Goal: Information Seeking & Learning: Learn about a topic

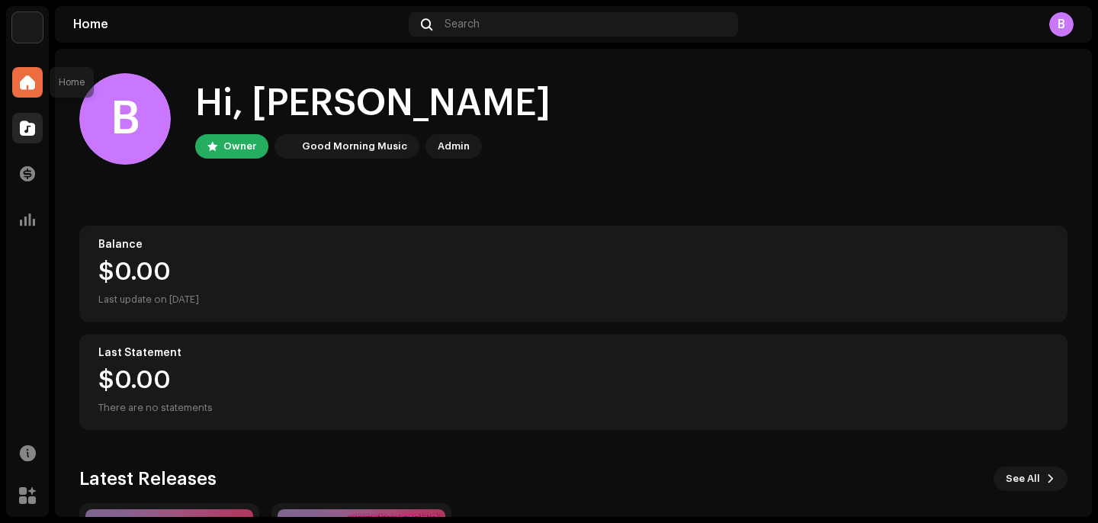
click at [33, 114] on div at bounding box center [27, 128] width 31 height 31
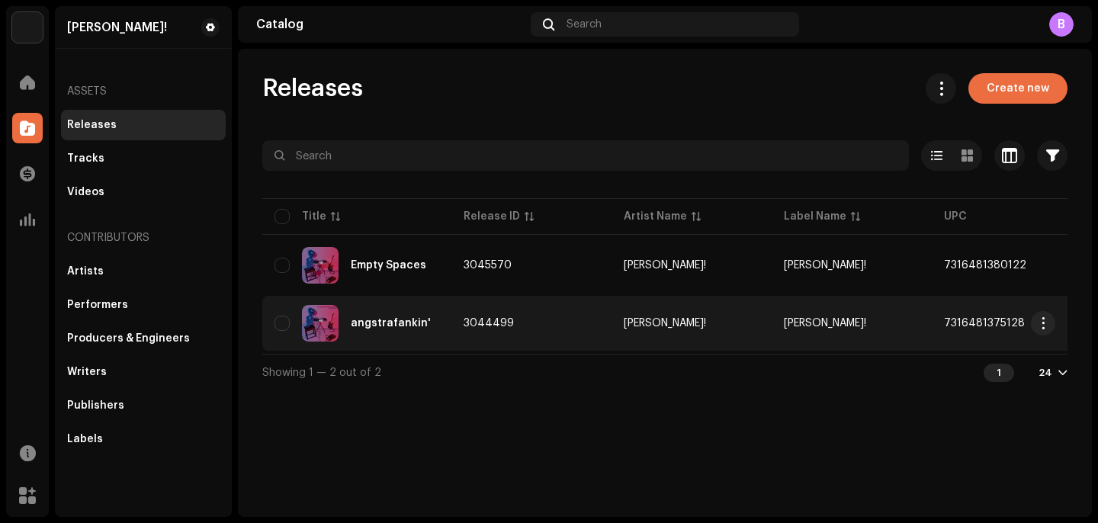
click at [368, 305] on div "angstrafankin'" at bounding box center [357, 323] width 165 height 37
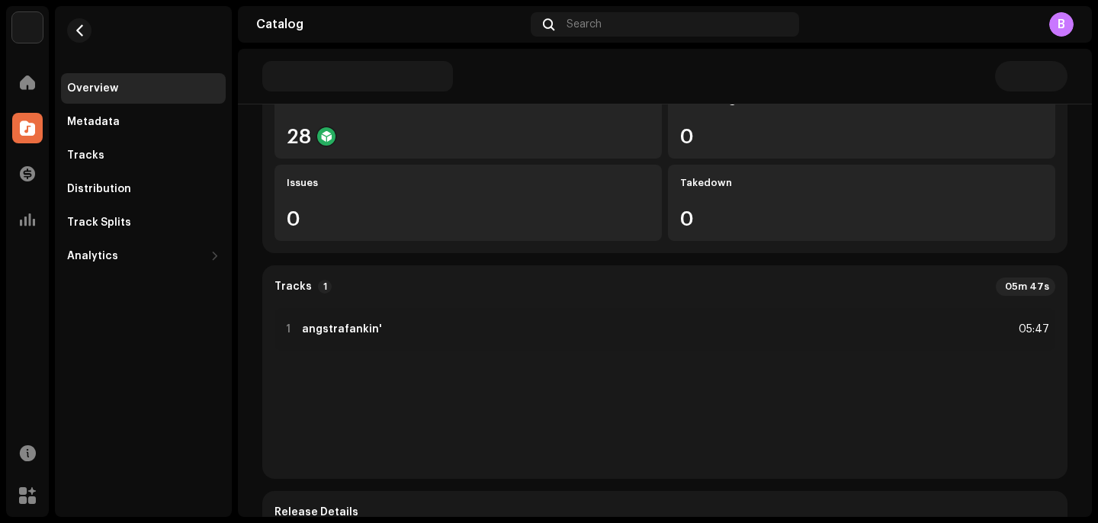
scroll to position [149, 0]
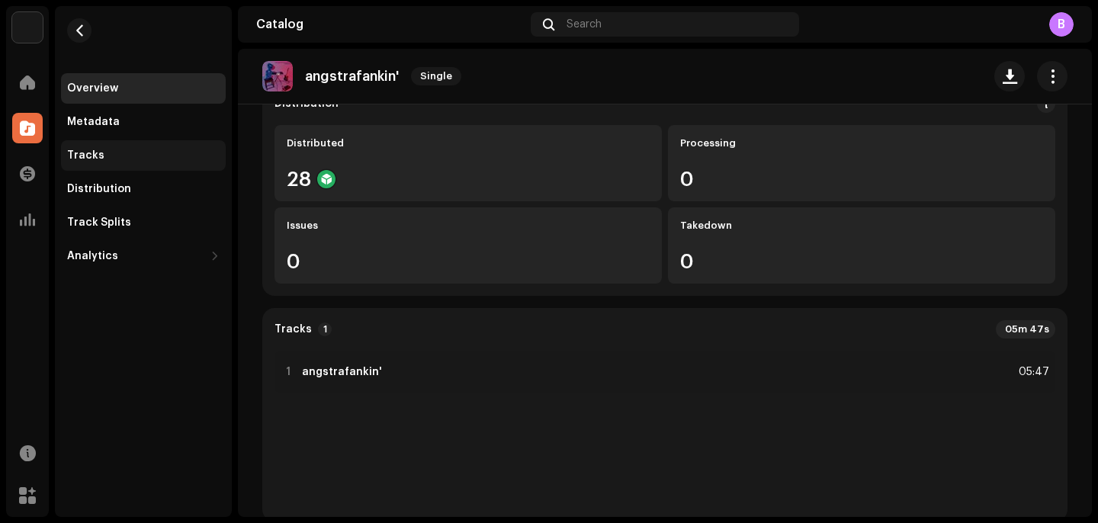
click at [111, 146] on div "Tracks" at bounding box center [143, 155] width 165 height 31
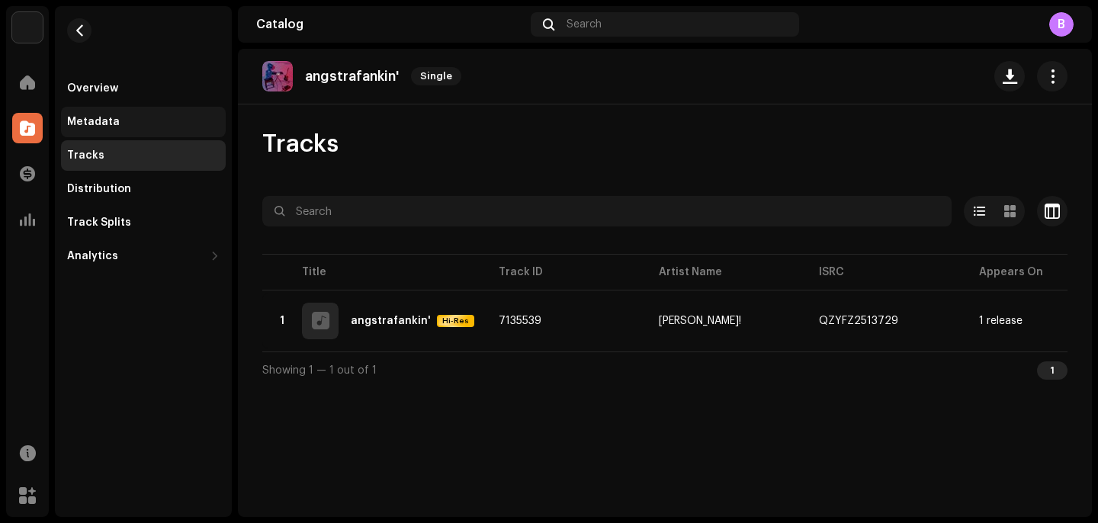
click at [139, 118] on div "Metadata" at bounding box center [143, 122] width 153 height 12
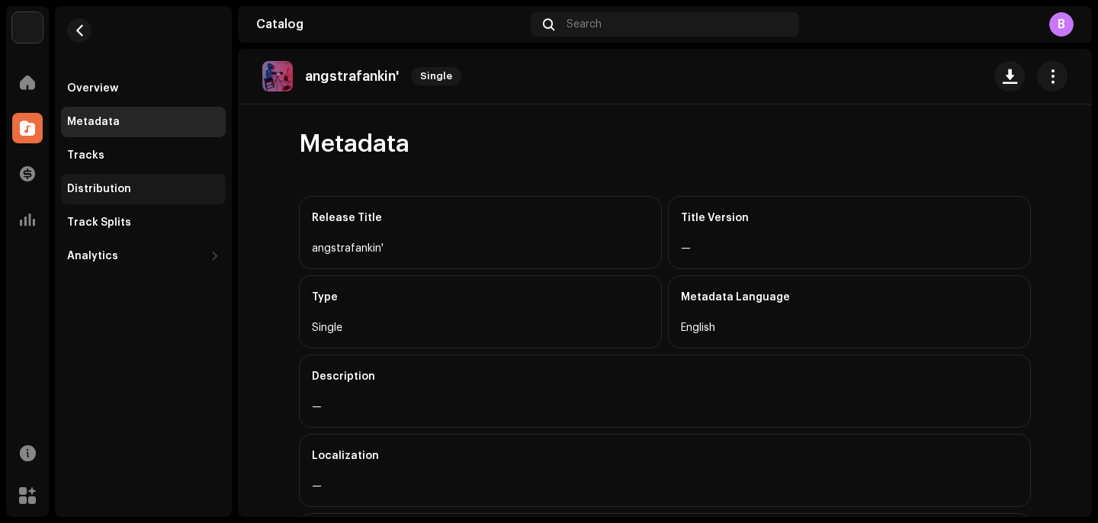
click at [162, 175] on div "Distribution" at bounding box center [143, 189] width 165 height 31
